Goal: Information Seeking & Learning: Learn about a topic

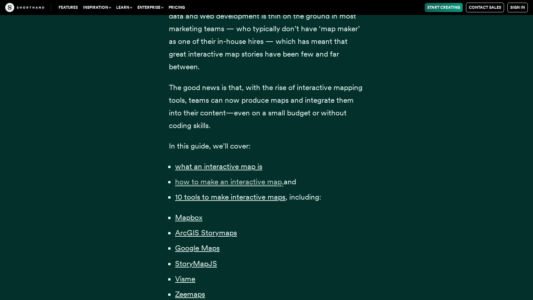
scroll to position [484, 0]
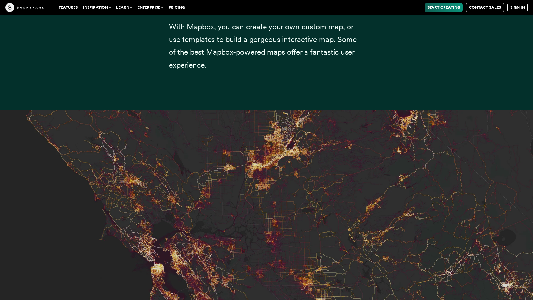
scroll to position [2549, 0]
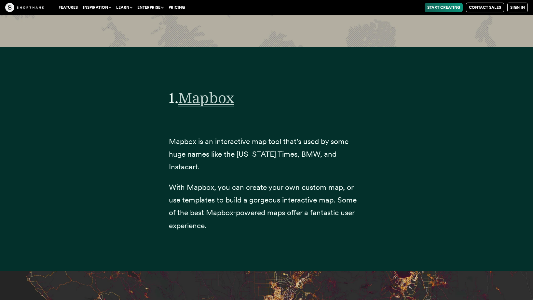
click at [218, 103] on span "Mapbox" at bounding box center [206, 98] width 56 height 18
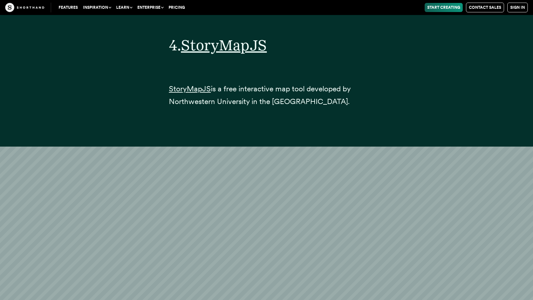
scroll to position [7554, 0]
click at [247, 54] on span "StoryMapJS" at bounding box center [224, 45] width 86 height 18
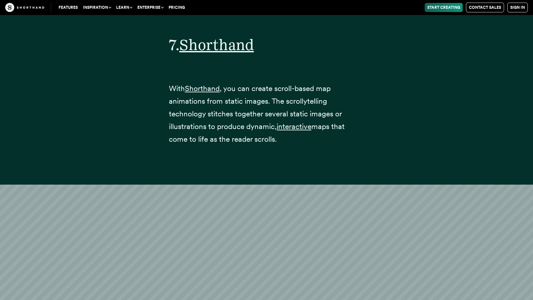
scroll to position [12134, 0]
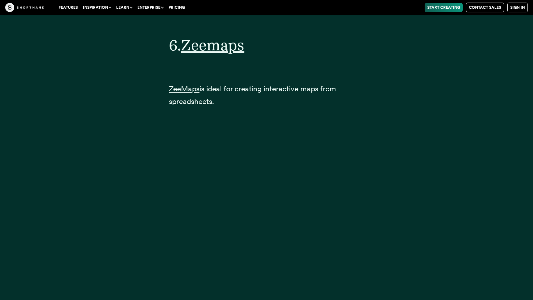
scroll to position [10731, 0]
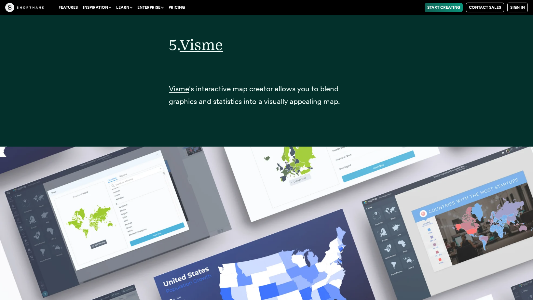
scroll to position [9264, 0]
click at [223, 54] on span "Visme" at bounding box center [201, 45] width 43 height 18
